Goal: Task Accomplishment & Management: Complete application form

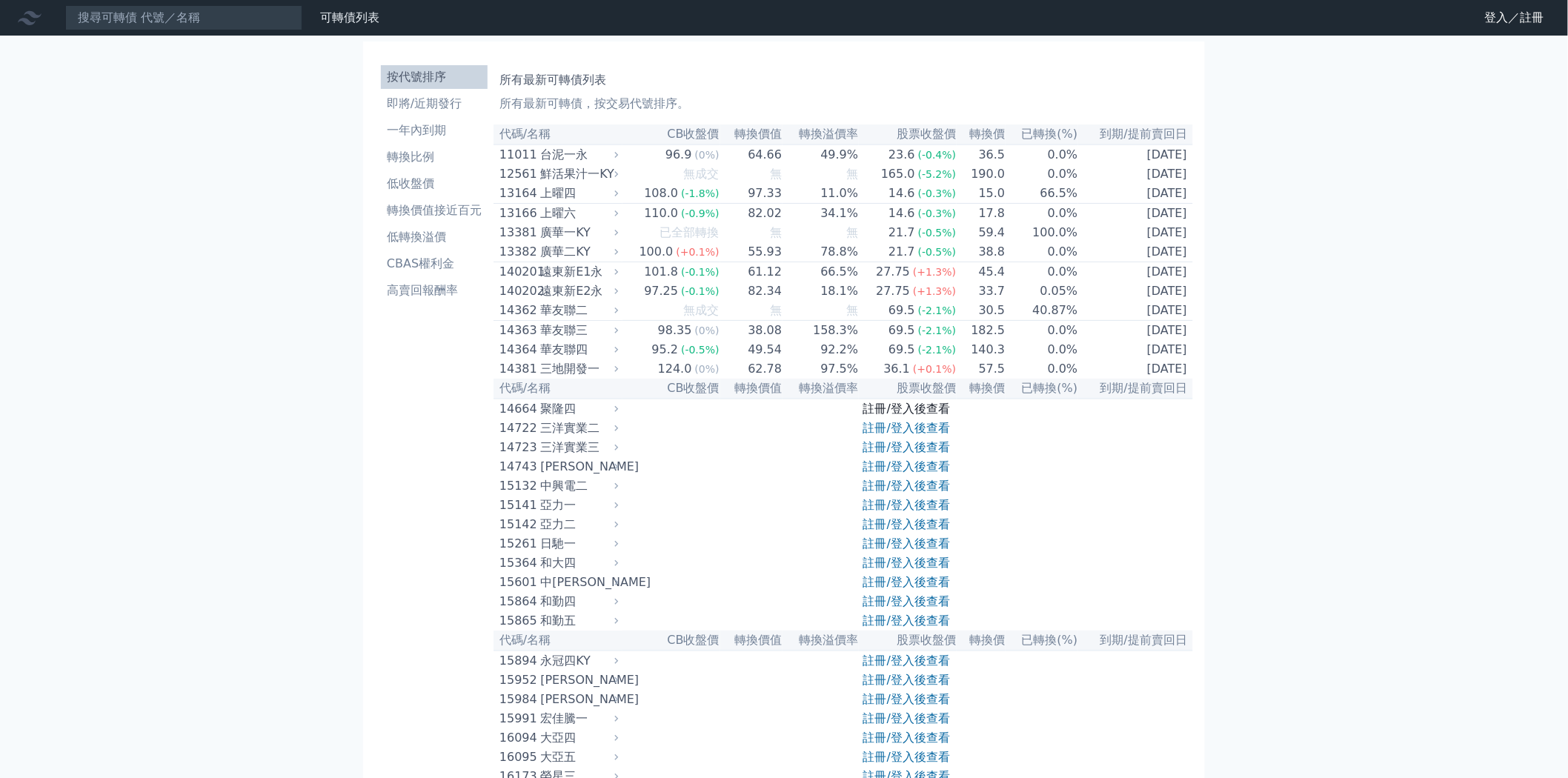
click at [864, 416] on link "註冊/登入後查看" at bounding box center [907, 408] width 87 height 14
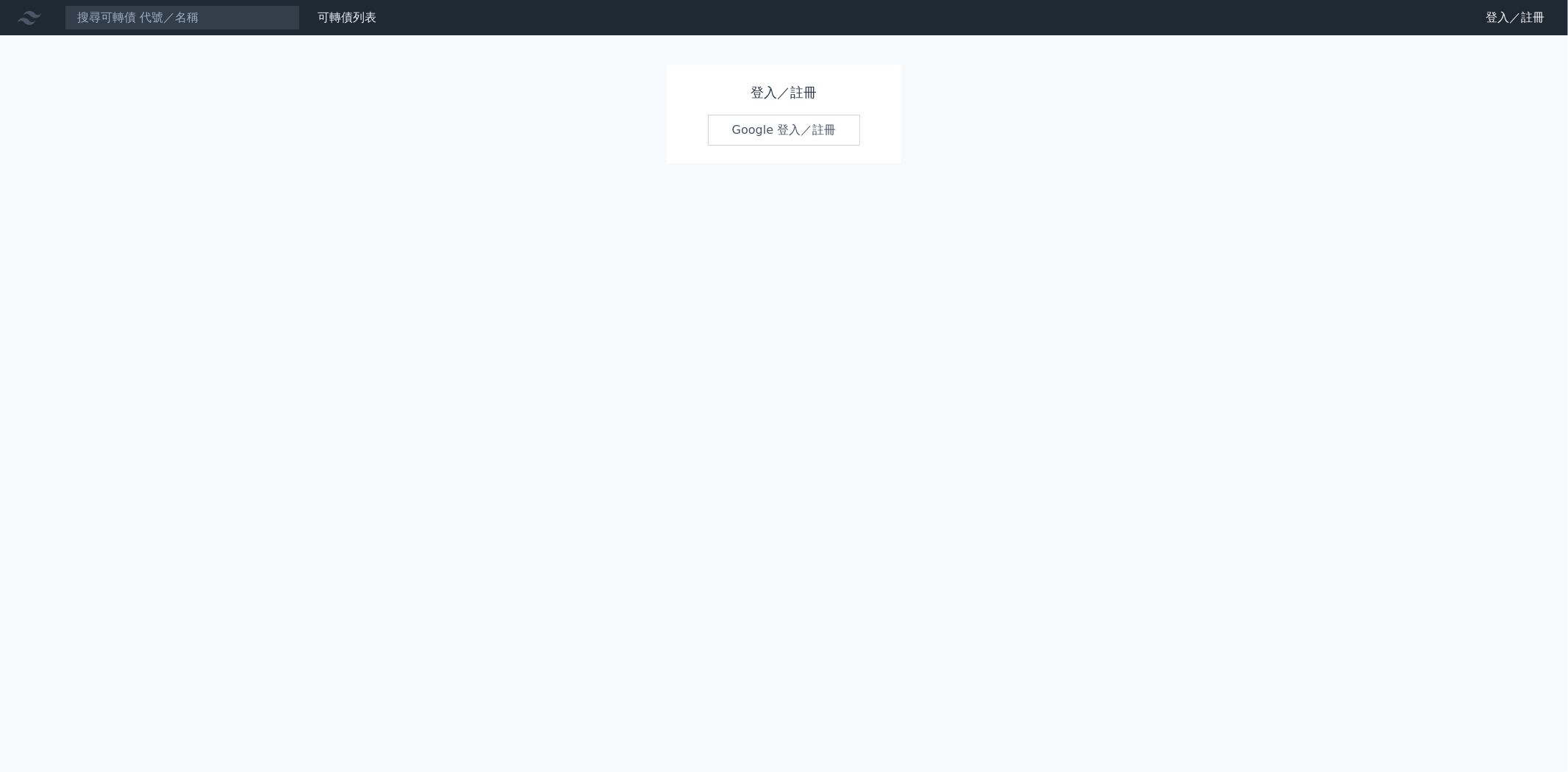
click at [815, 137] on link "Google 登入／註冊" at bounding box center [784, 130] width 153 height 31
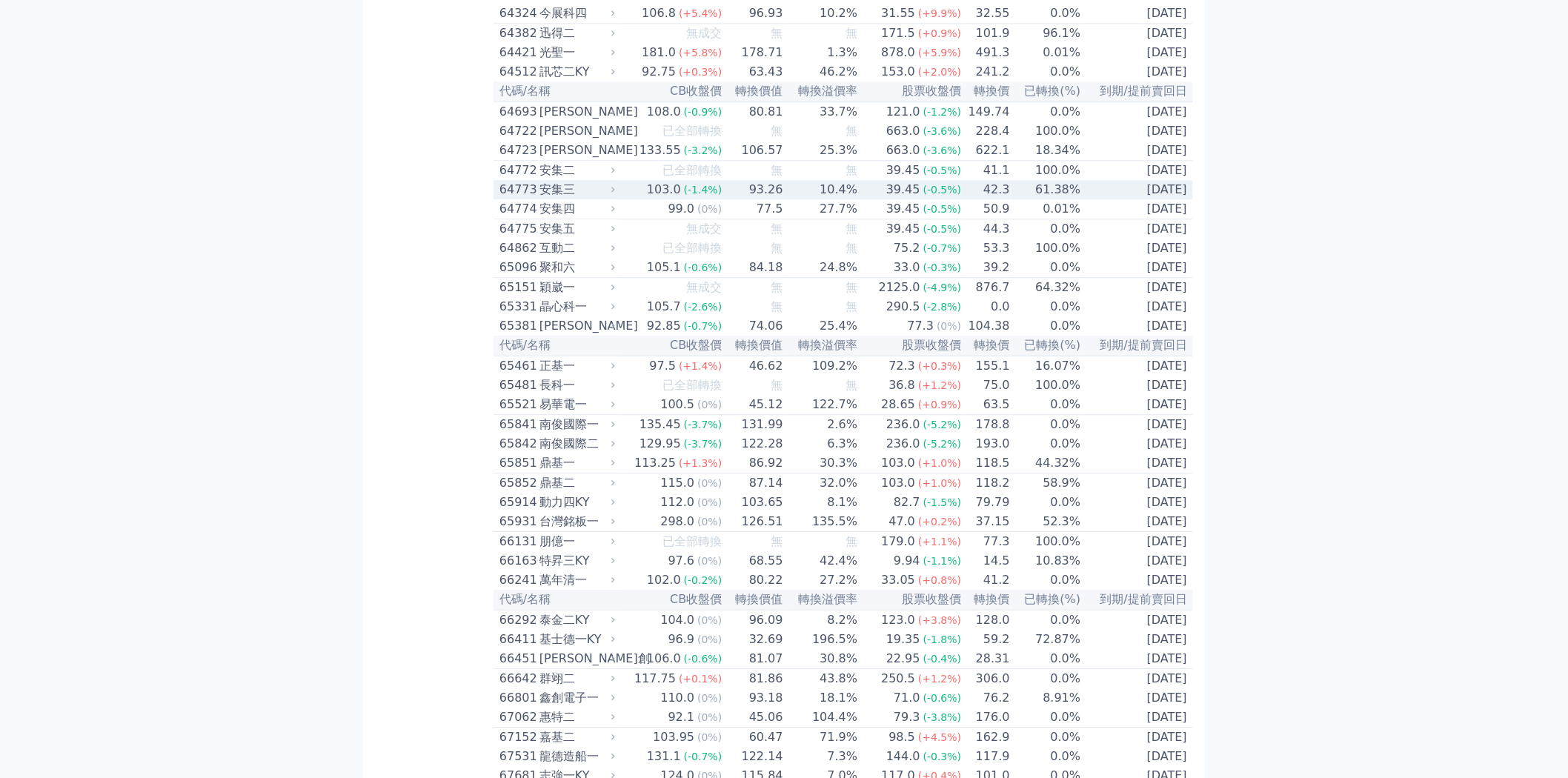
scroll to position [6123, 0]
